Goal: Check status: Check status

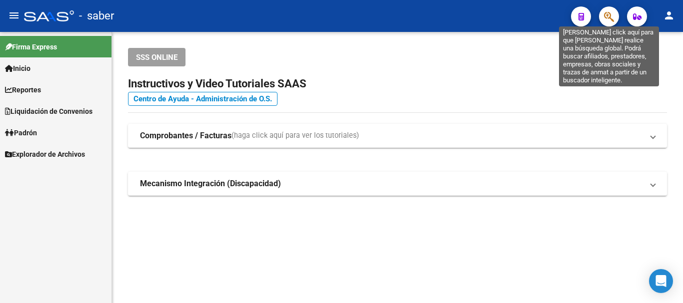
click at [610, 14] on icon "button" at bounding box center [609, 16] width 10 height 11
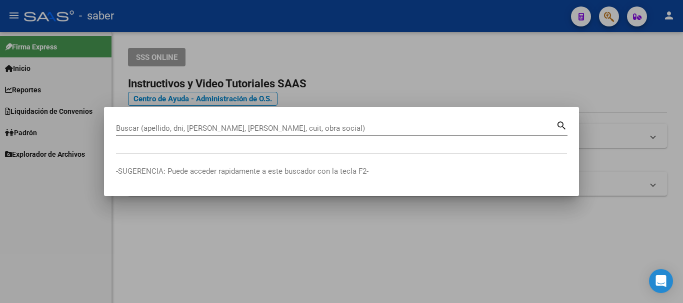
click at [309, 117] on mat-dialog-container "Buscar (apellido, dni, [PERSON_NAME], nro traspaso, cuit, obra social) search -…" at bounding box center [341, 151] width 475 height 89
drag, startPoint x: 161, startPoint y: 121, endPoint x: 154, endPoint y: 128, distance: 9.9
click at [154, 128] on div "Buscar (apellido, dni, [PERSON_NAME], [PERSON_NAME], cuit, obra social)" at bounding box center [336, 128] width 440 height 15
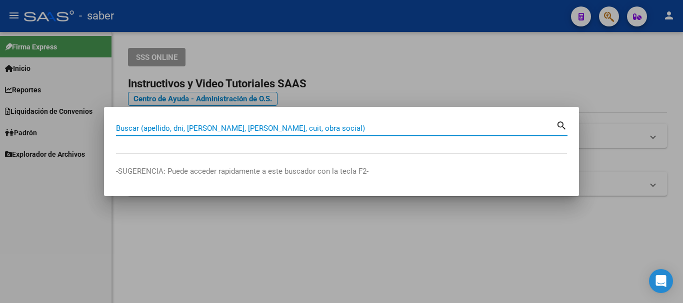
click at [154, 128] on input "Buscar (apellido, dni, [PERSON_NAME], [PERSON_NAME], cuit, obra social)" at bounding box center [336, 128] width 440 height 9
paste input "20308867200"
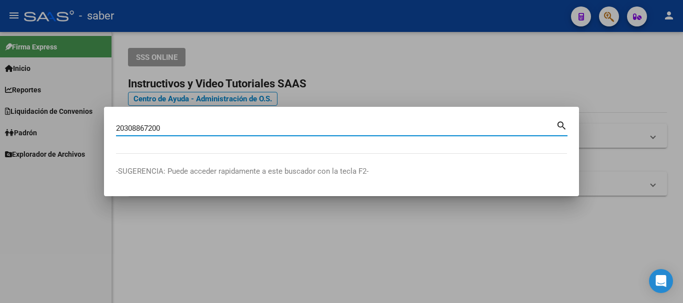
type input "20308867200"
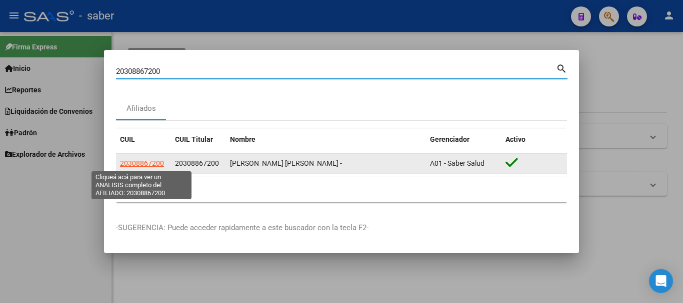
click at [145, 162] on span "20308867200" at bounding box center [142, 163] width 44 height 8
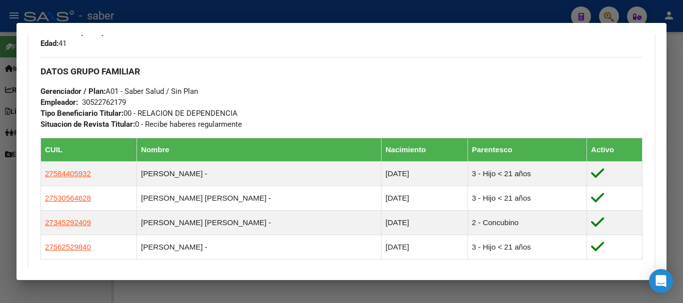
scroll to position [634, 0]
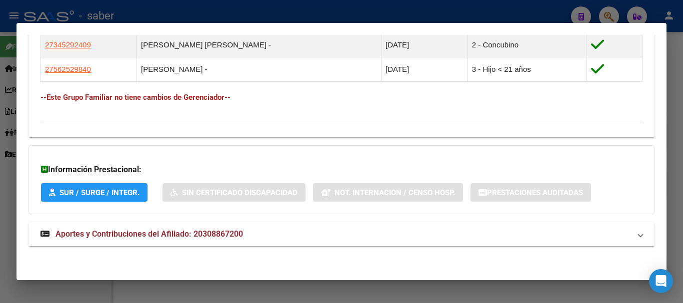
click at [122, 235] on span "Aportes y Contribuciones del Afiliado: 20308867200" at bounding box center [148, 233] width 187 height 9
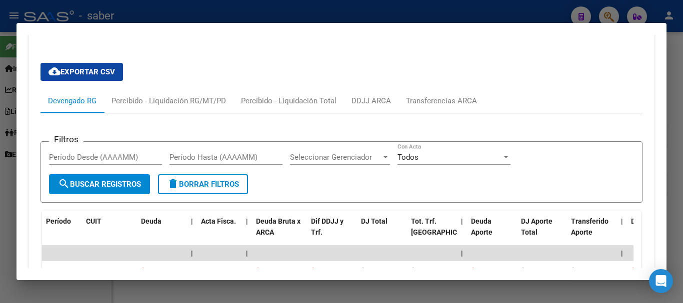
scroll to position [834, 0]
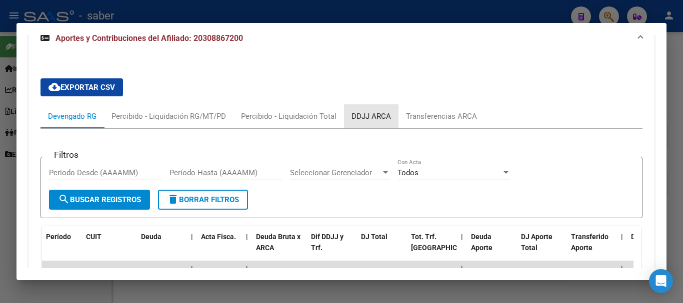
click at [382, 114] on div "DDJJ ARCA" at bounding box center [370, 116] width 39 height 11
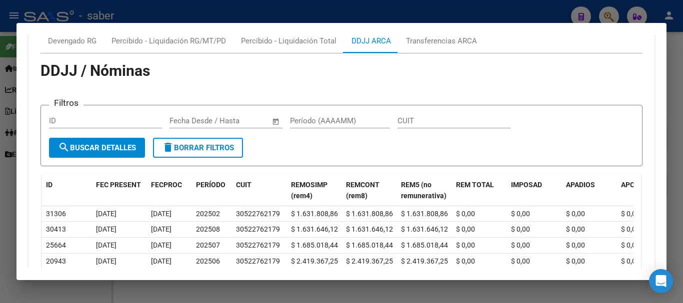
scroll to position [884, 0]
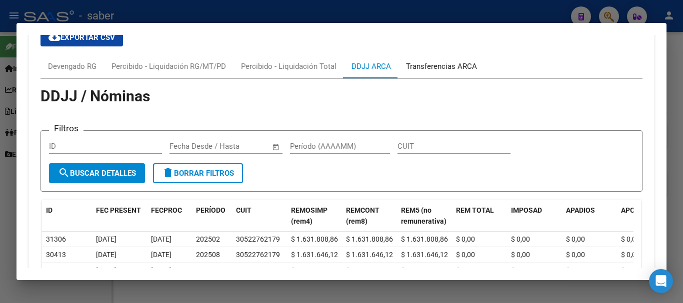
click at [433, 62] on div "Transferencias ARCA" at bounding box center [441, 66] width 71 height 11
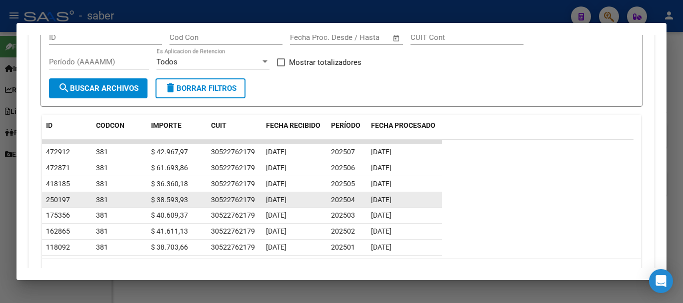
scroll to position [984, 0]
